Goal: Transaction & Acquisition: Download file/media

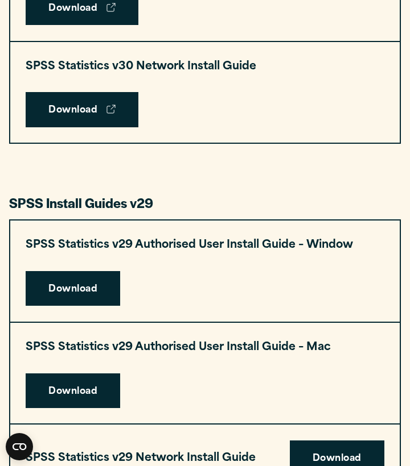
scroll to position [1081, 0]
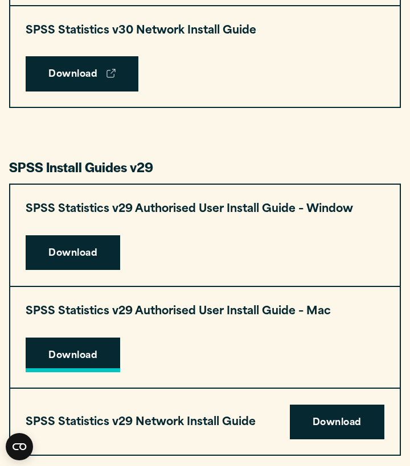
click at [90, 344] on link "Download" at bounding box center [73, 355] width 94 height 35
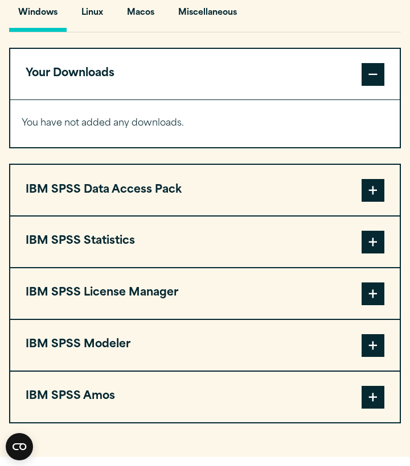
scroll to position [857, 0]
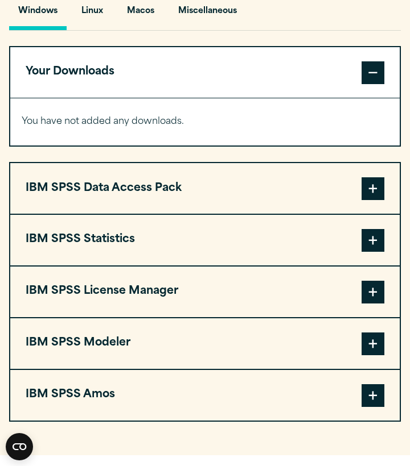
click at [182, 216] on button "IBM SPSS Statistics" at bounding box center [204, 240] width 389 height 51
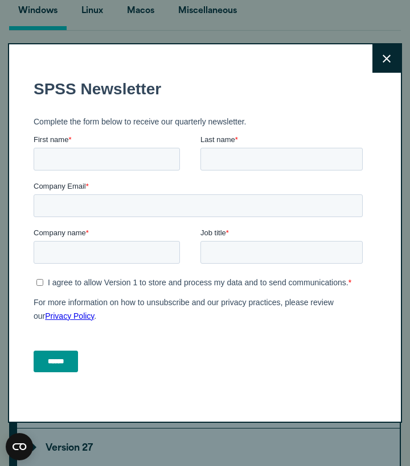
click at [390, 56] on icon at bounding box center [386, 59] width 8 height 9
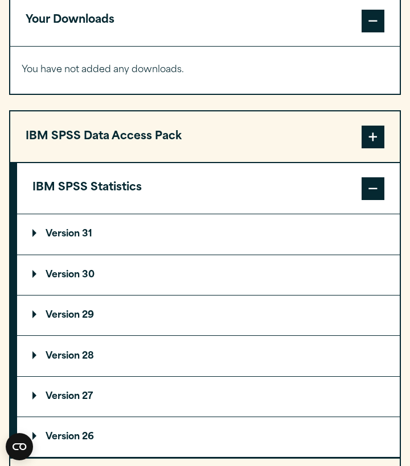
scroll to position [1029, 0]
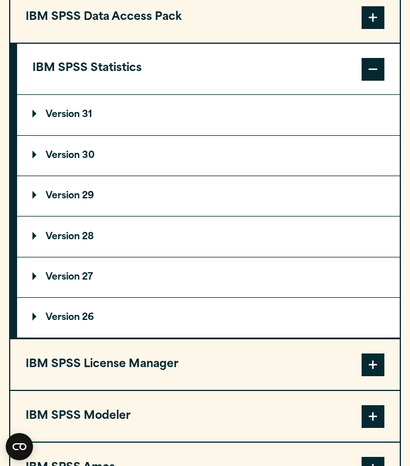
click at [118, 193] on summary "Version 29" at bounding box center [208, 196] width 382 height 40
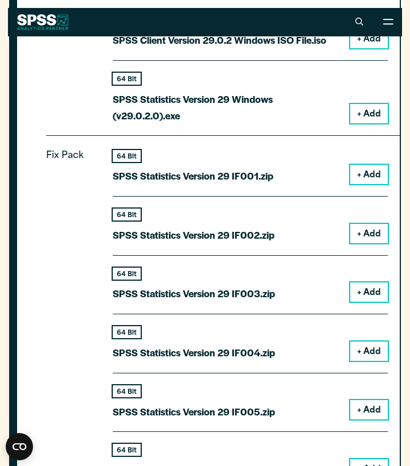
scroll to position [1225, 0]
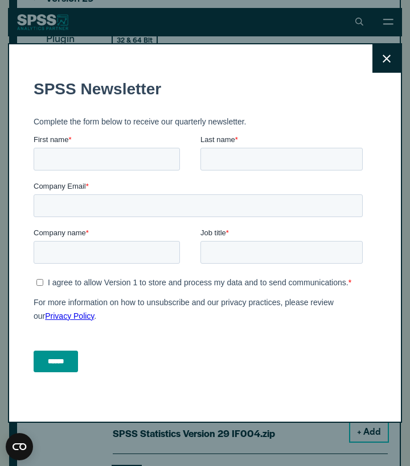
click at [391, 59] on button "Close" at bounding box center [386, 58] width 28 height 28
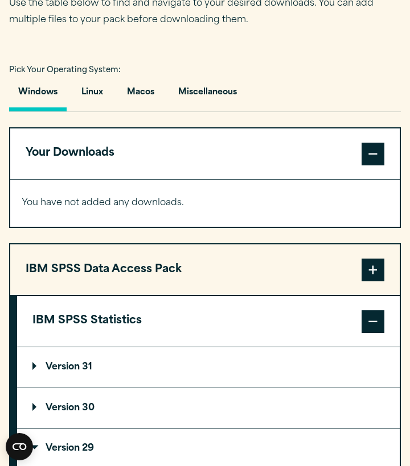
scroll to position [783, 0]
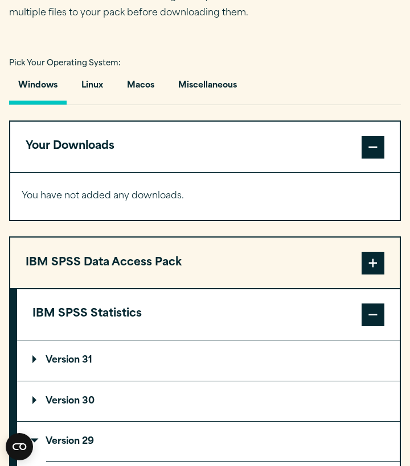
click at [137, 446] on summary "Version 29" at bounding box center [208, 442] width 382 height 40
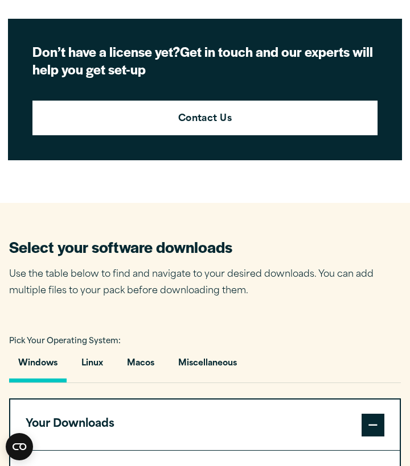
scroll to position [510, 0]
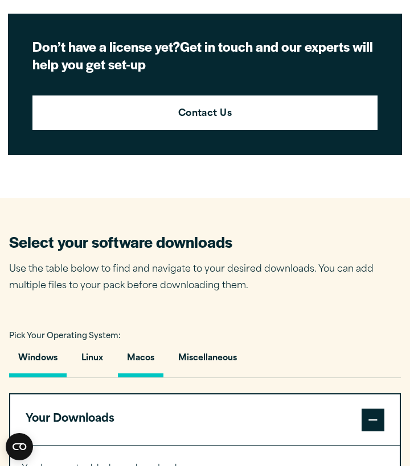
click at [139, 359] on button "Macos" at bounding box center [141, 361] width 46 height 32
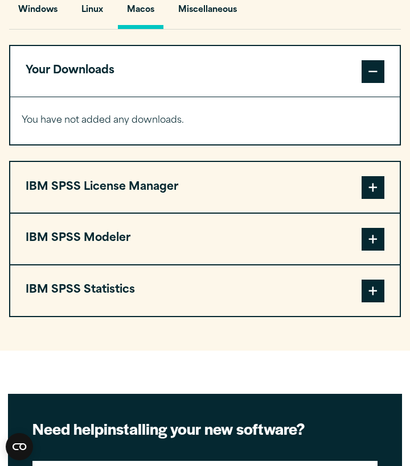
scroll to position [860, 0]
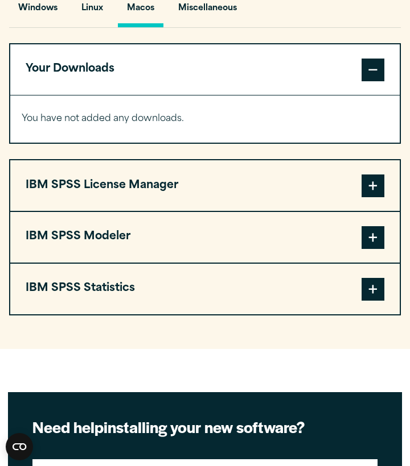
click at [135, 291] on button "IBM SPSS Statistics" at bounding box center [204, 289] width 389 height 51
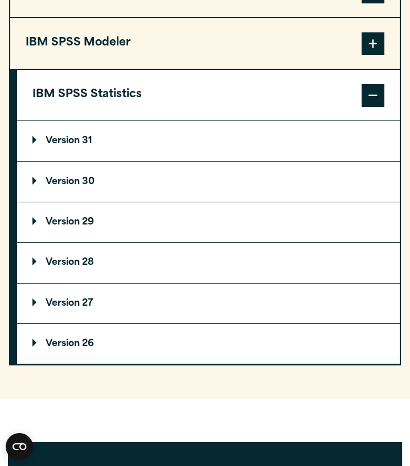
click at [128, 230] on summary "Version 29" at bounding box center [208, 223] width 382 height 40
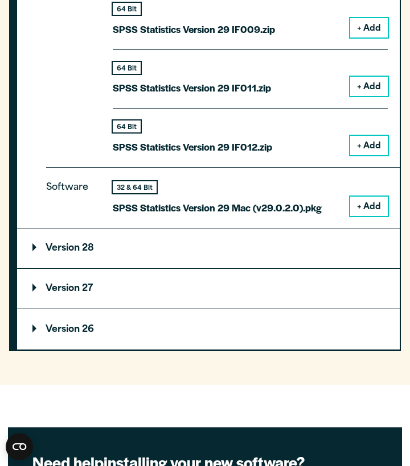
scroll to position [1665, 0]
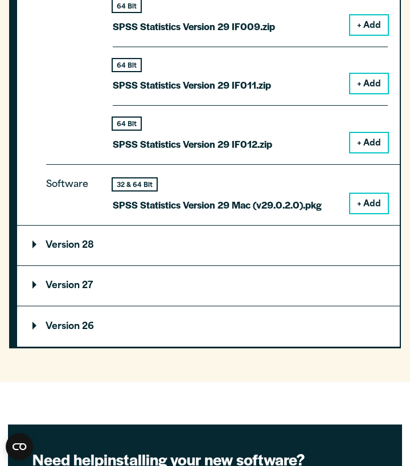
click at [369, 194] on button "+ Add" at bounding box center [369, 203] width 38 height 19
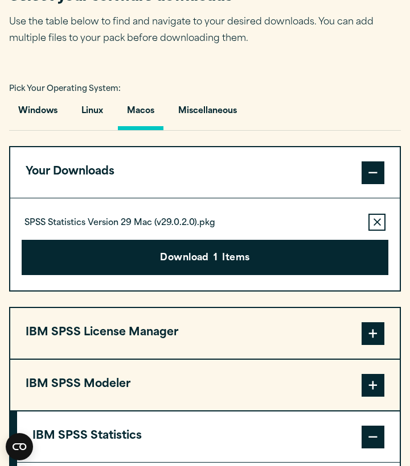
scroll to position [758, 0]
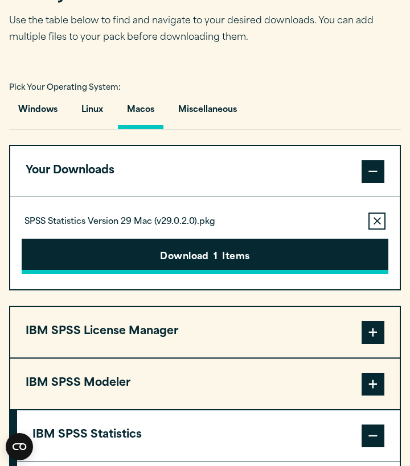
click at [242, 253] on button "Download 1 Items" at bounding box center [205, 256] width 366 height 35
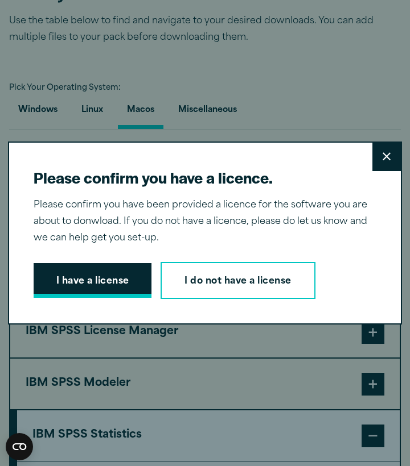
click at [98, 292] on button "I have a license" at bounding box center [93, 280] width 118 height 35
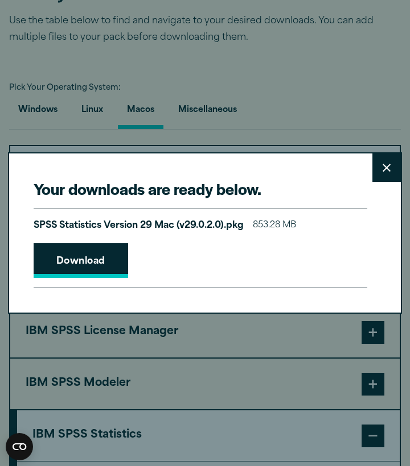
click at [93, 255] on link "Download" at bounding box center [81, 260] width 94 height 35
click at [384, 169] on icon at bounding box center [386, 168] width 8 height 9
